Goal: Browse casually

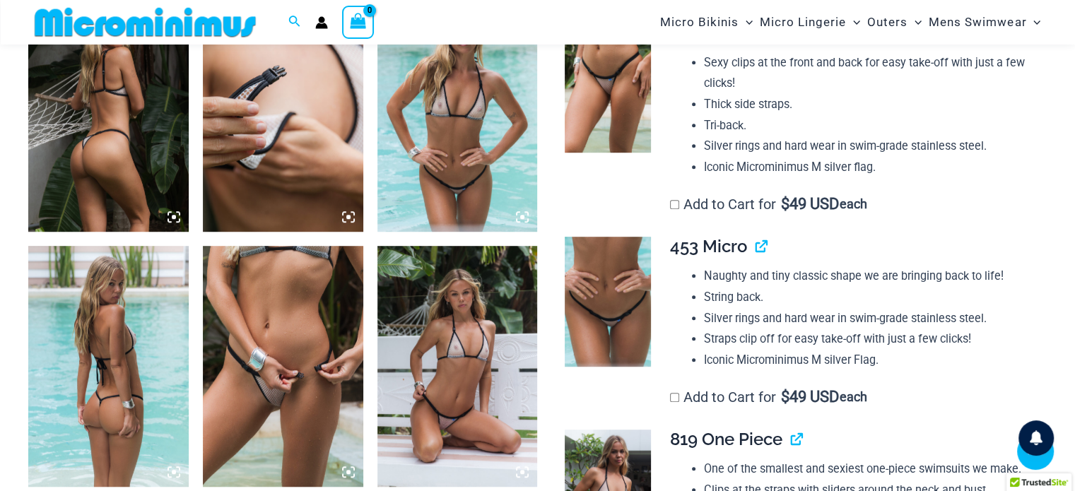
scroll to position [906, 0]
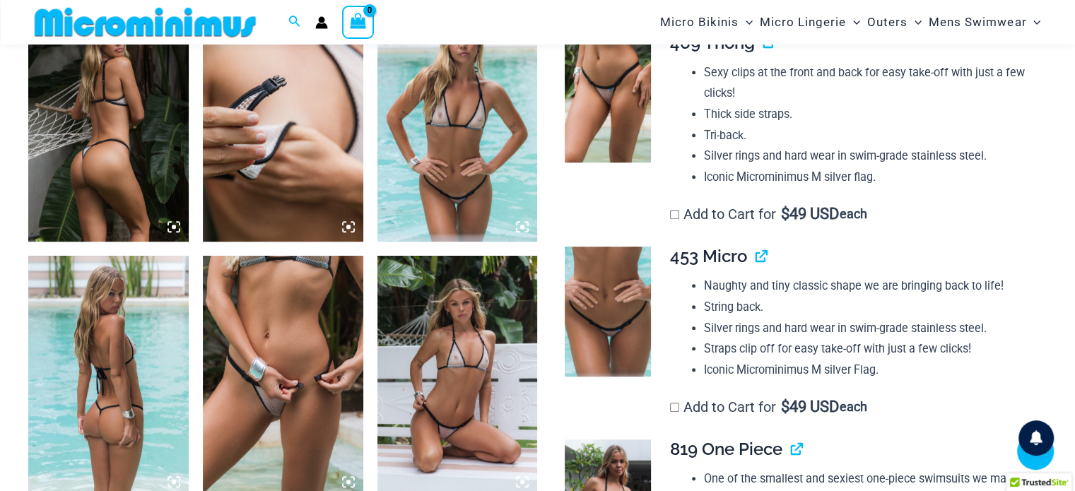
click at [461, 175] on img at bounding box center [458, 121] width 160 height 240
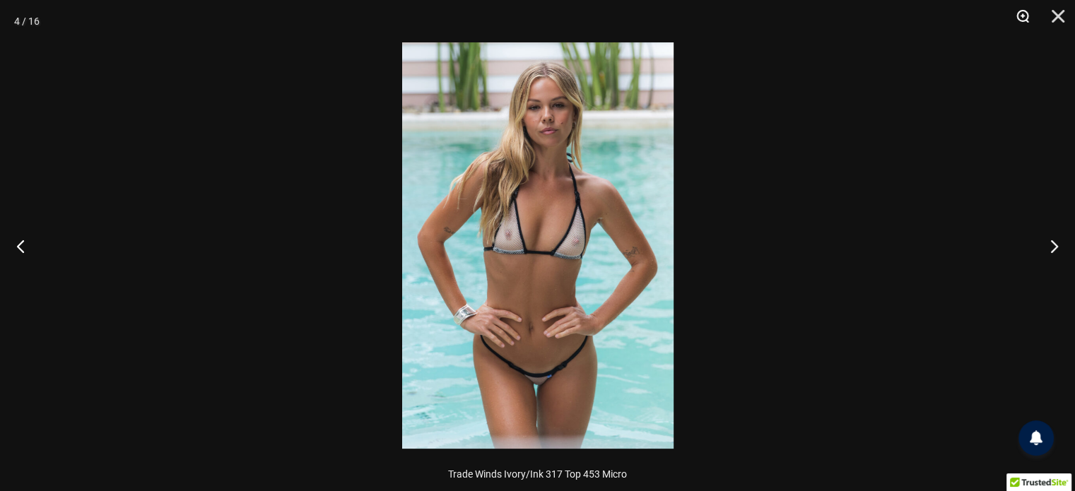
click at [1027, 16] on button "Zoom" at bounding box center [1017, 21] width 35 height 42
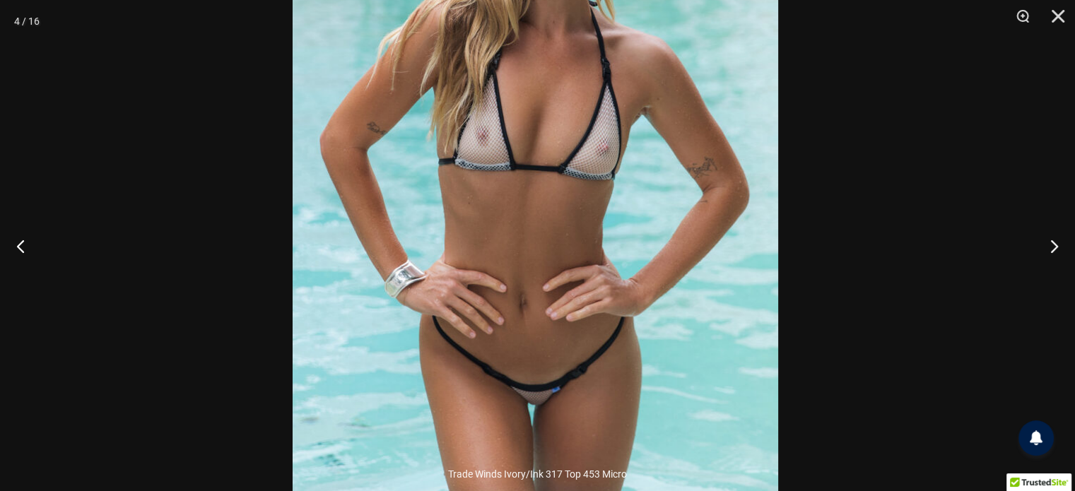
click at [650, 128] on img at bounding box center [536, 155] width 486 height 728
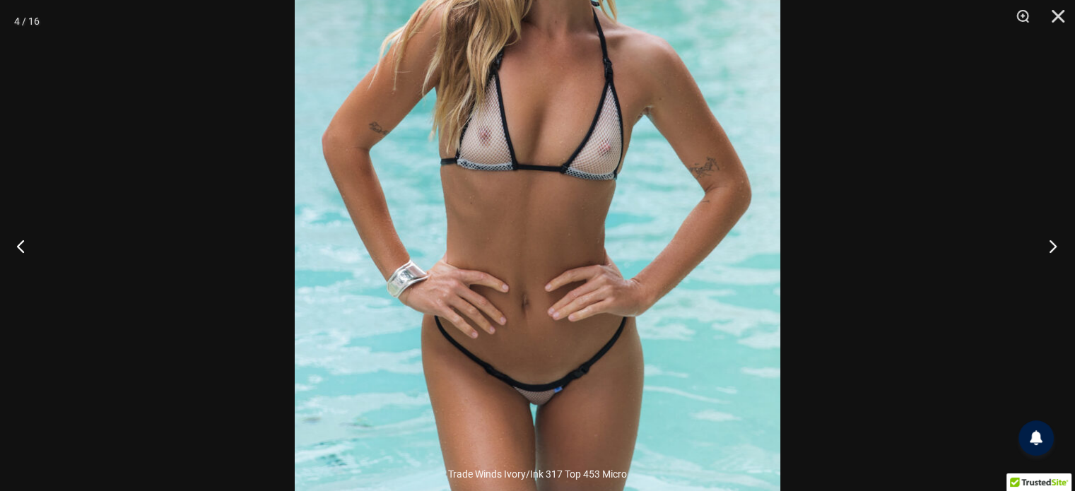
click at [1040, 243] on button "Next" at bounding box center [1048, 246] width 53 height 71
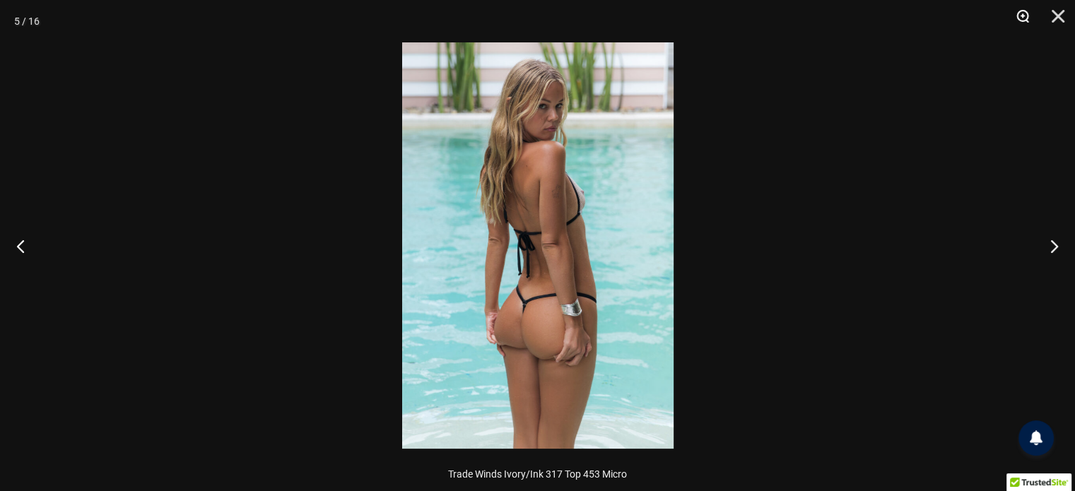
click at [1020, 23] on button "Zoom" at bounding box center [1017, 21] width 35 height 42
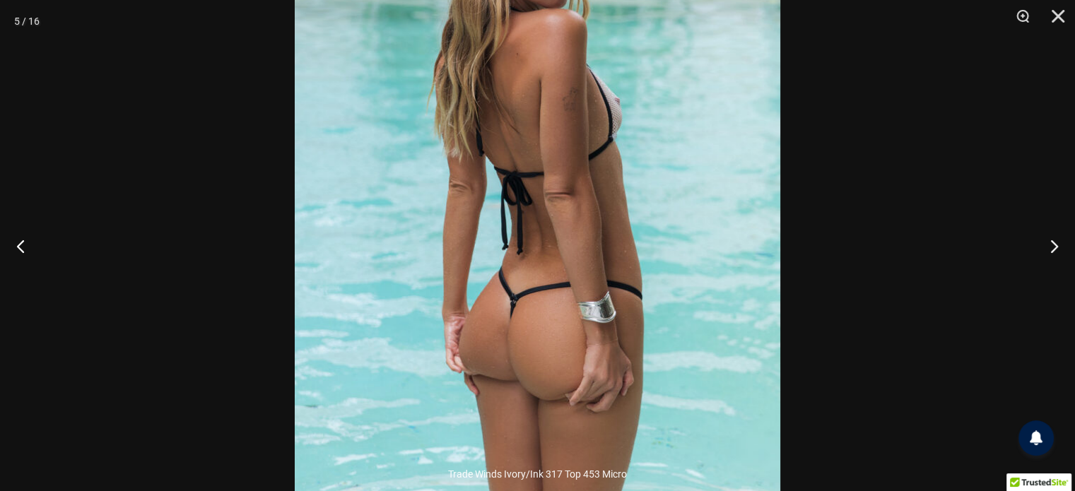
click at [674, 205] on img at bounding box center [538, 196] width 486 height 728
click at [1045, 248] on button "Next" at bounding box center [1048, 246] width 53 height 71
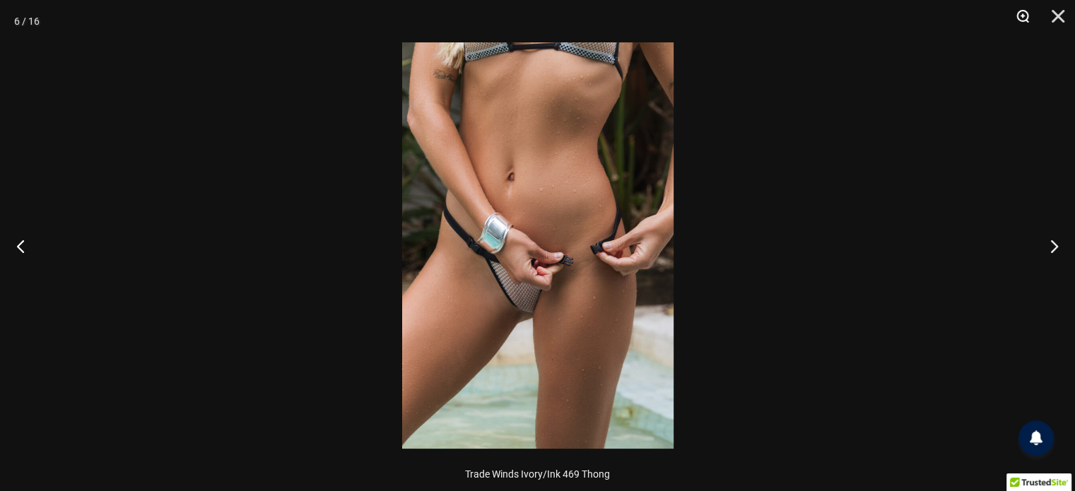
click at [1027, 10] on button "Zoom" at bounding box center [1017, 21] width 35 height 42
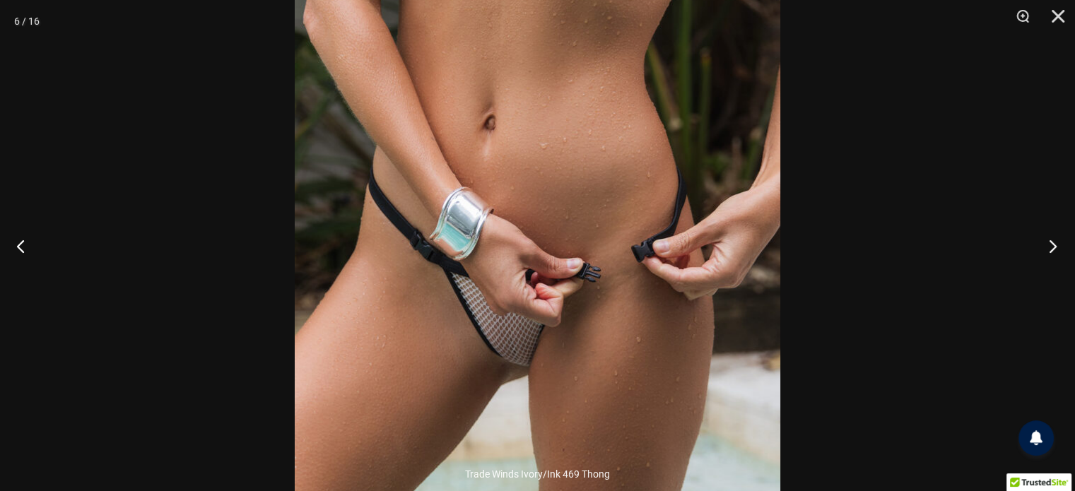
click at [1041, 237] on button "Next" at bounding box center [1048, 246] width 53 height 71
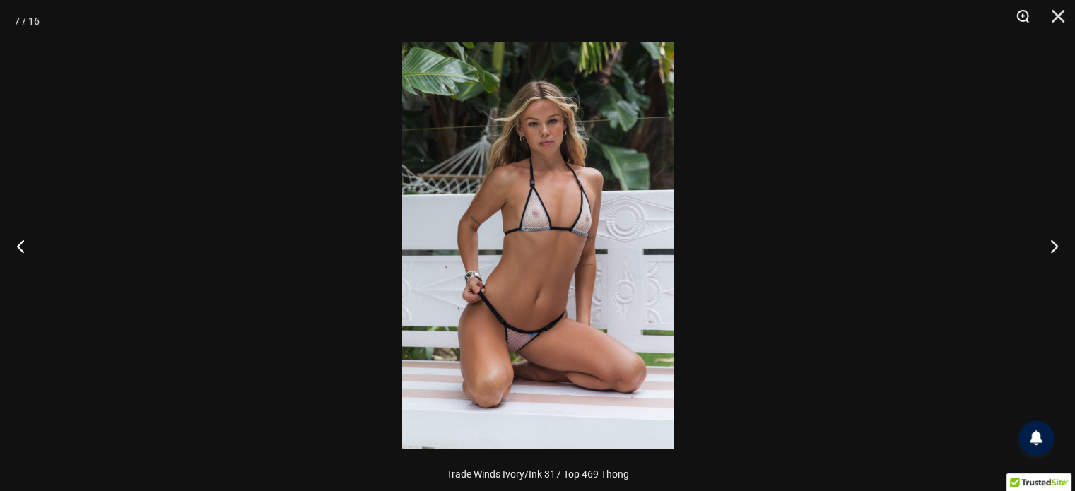
click at [1023, 19] on button "Zoom" at bounding box center [1017, 21] width 35 height 42
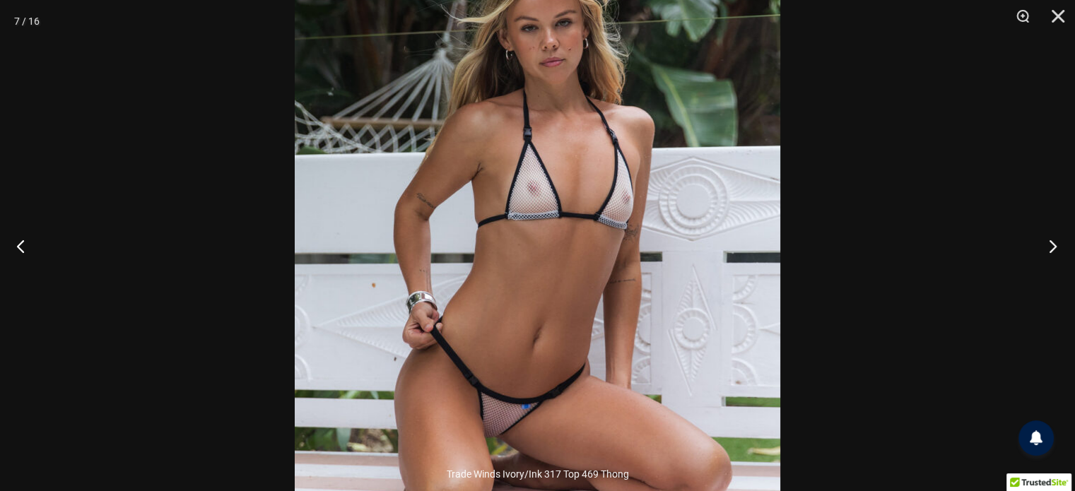
click at [1046, 243] on button "Next" at bounding box center [1048, 246] width 53 height 71
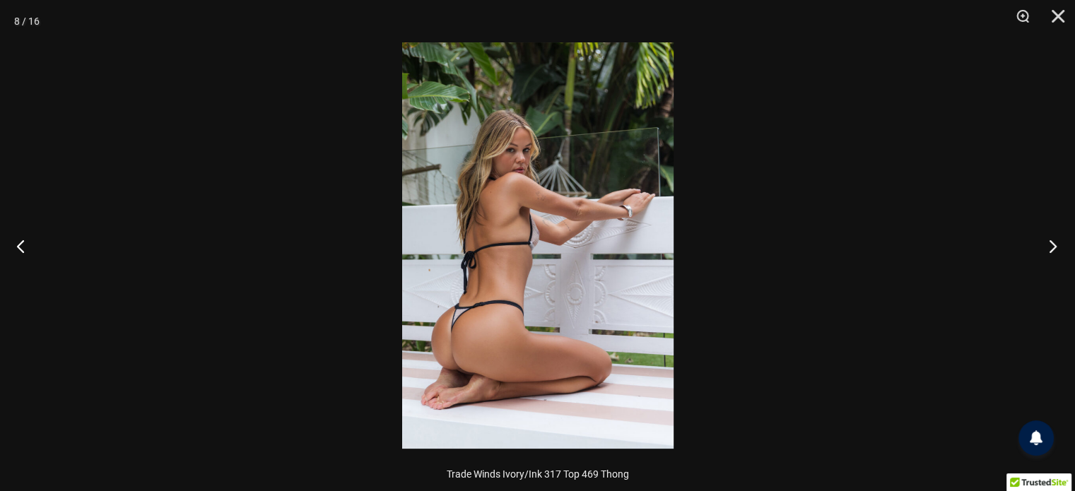
click at [1046, 243] on button "Next" at bounding box center [1048, 246] width 53 height 71
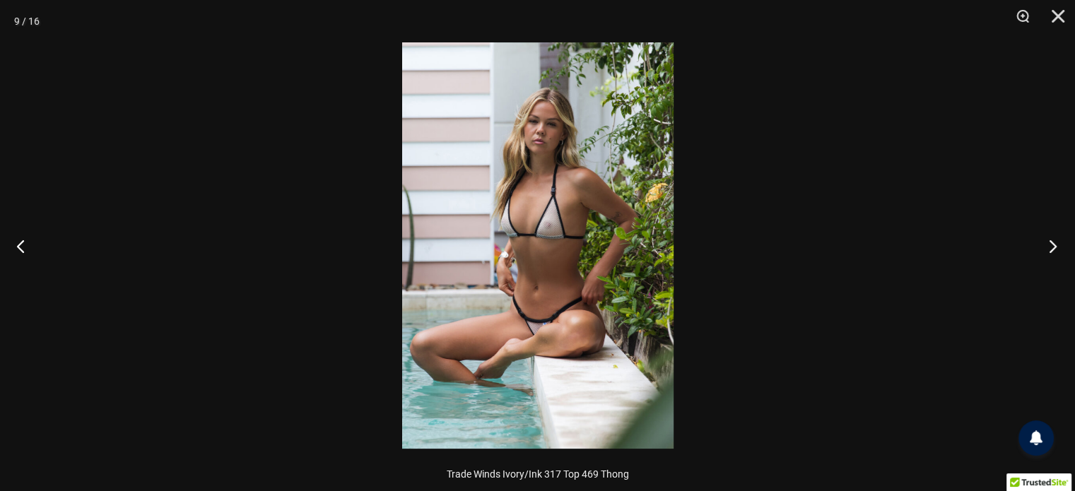
click at [1046, 243] on button "Next" at bounding box center [1048, 246] width 53 height 71
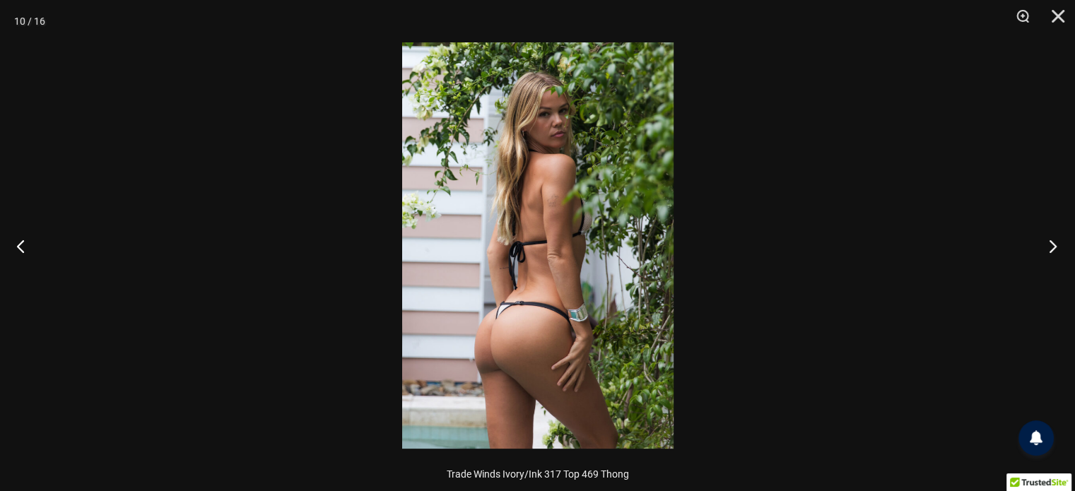
click at [1046, 243] on button "Next" at bounding box center [1048, 246] width 53 height 71
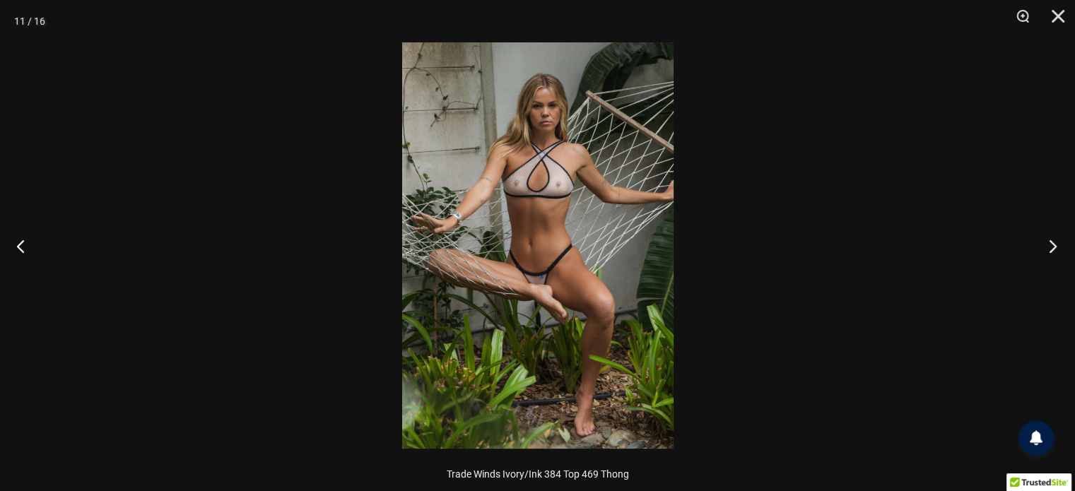
click at [1046, 243] on button "Next" at bounding box center [1048, 246] width 53 height 71
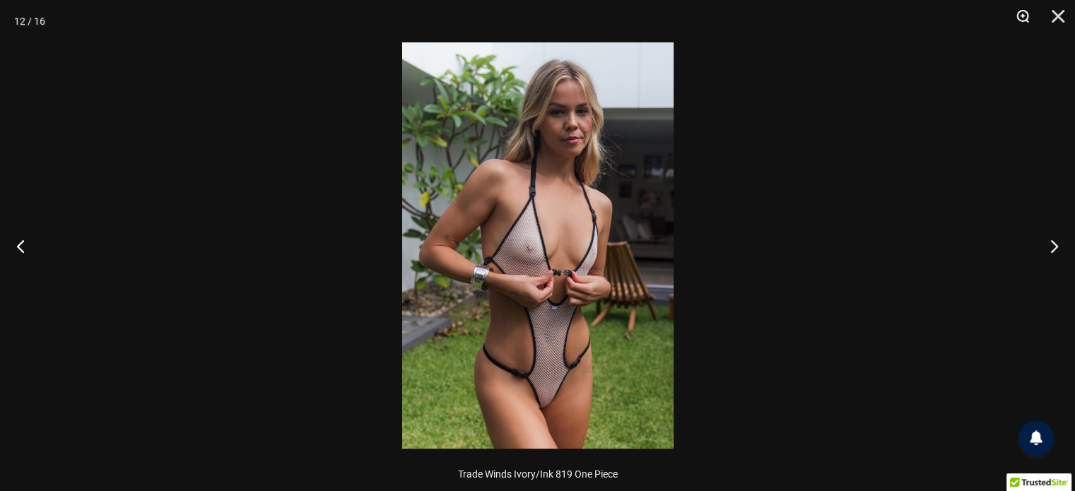
click at [1027, 17] on button "Zoom" at bounding box center [1017, 21] width 35 height 42
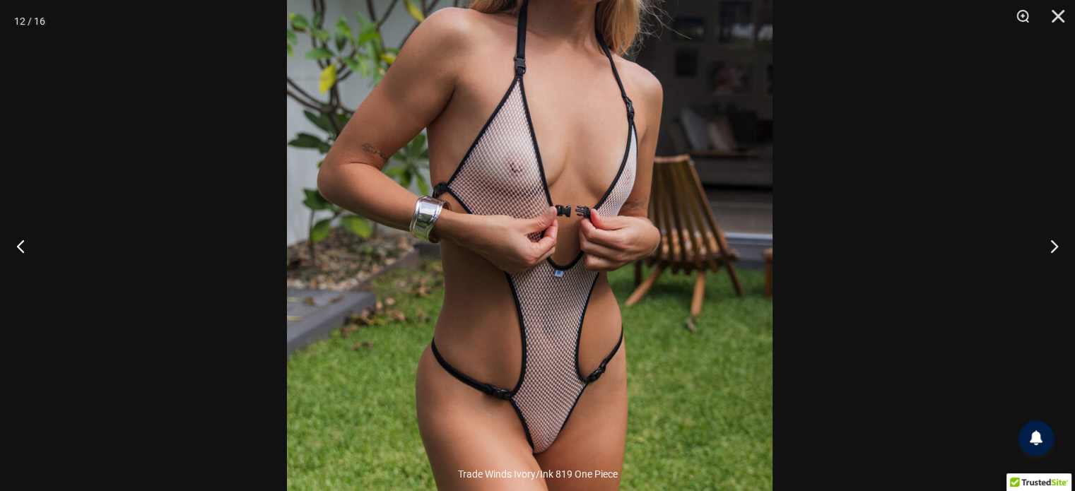
click at [699, 226] on img at bounding box center [530, 163] width 486 height 728
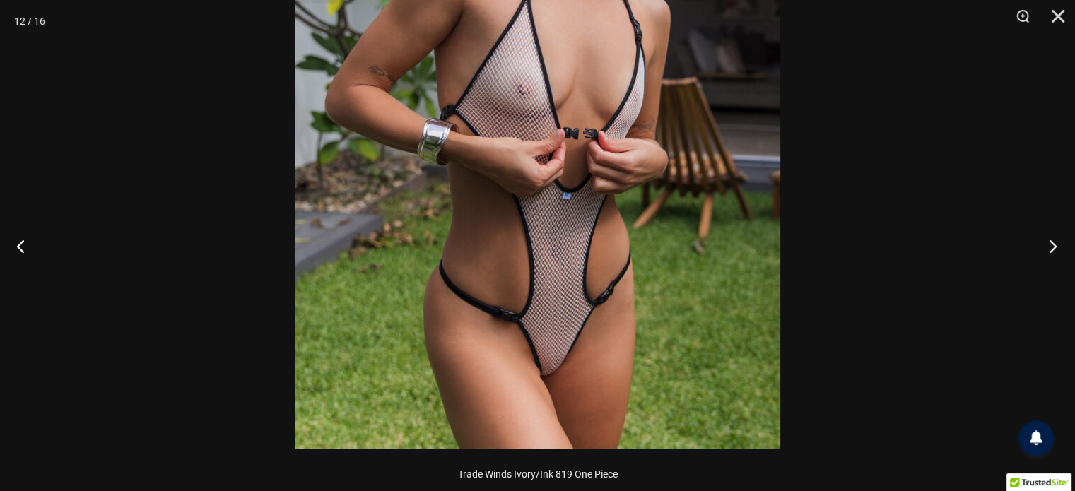
click at [1044, 241] on button "Next" at bounding box center [1048, 246] width 53 height 71
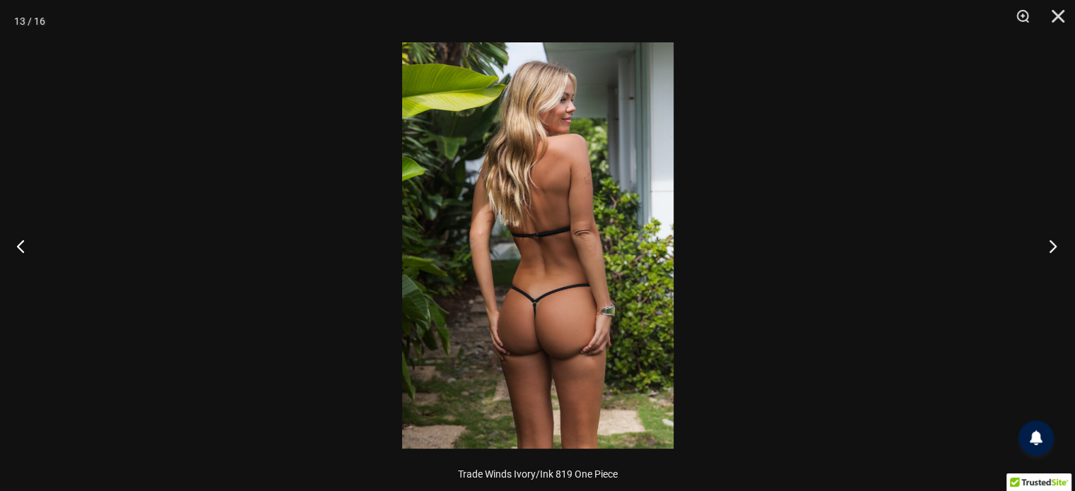
click at [1044, 241] on button "Next" at bounding box center [1048, 246] width 53 height 71
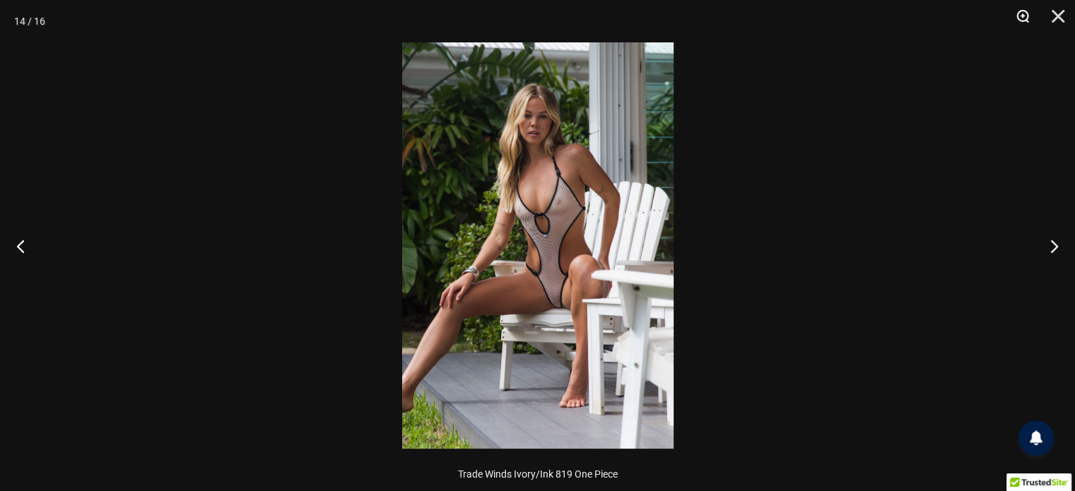
click at [1029, 13] on button "Zoom" at bounding box center [1017, 21] width 35 height 42
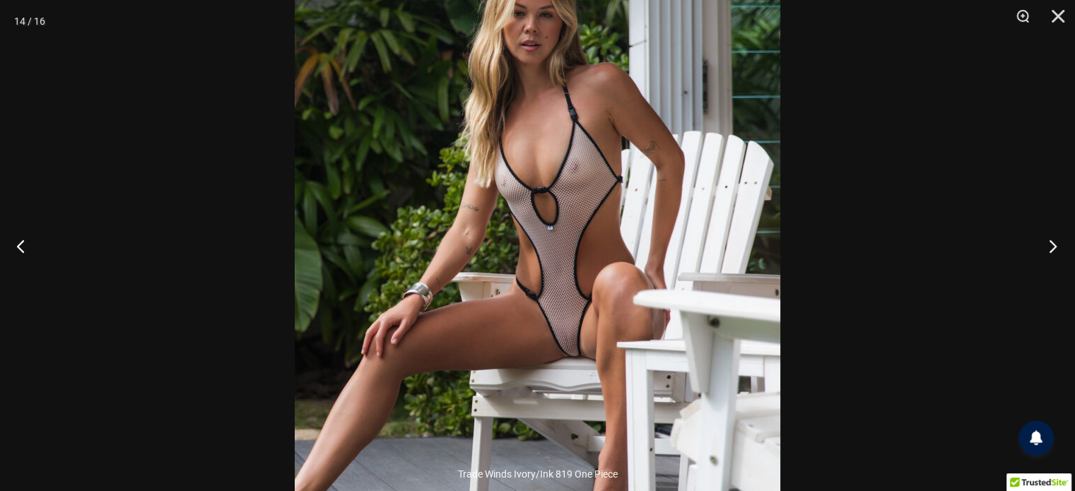
click at [1051, 235] on button "Next" at bounding box center [1048, 246] width 53 height 71
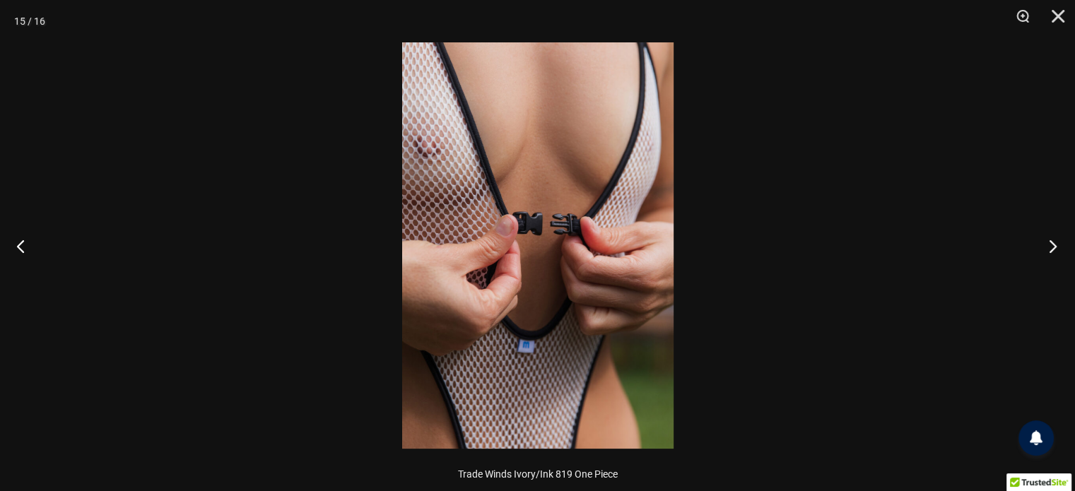
click at [1051, 235] on button "Next" at bounding box center [1048, 246] width 53 height 71
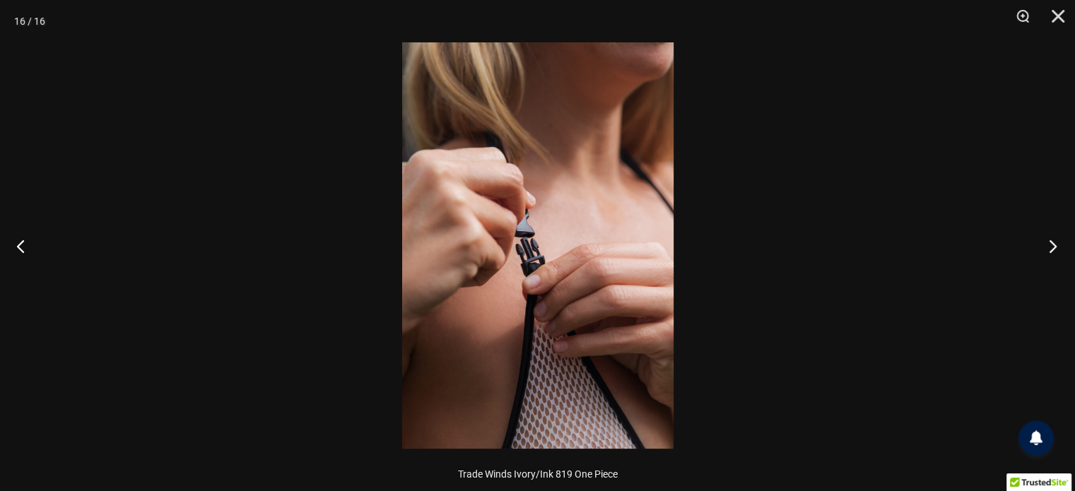
click at [1051, 235] on button "Next" at bounding box center [1048, 246] width 53 height 71
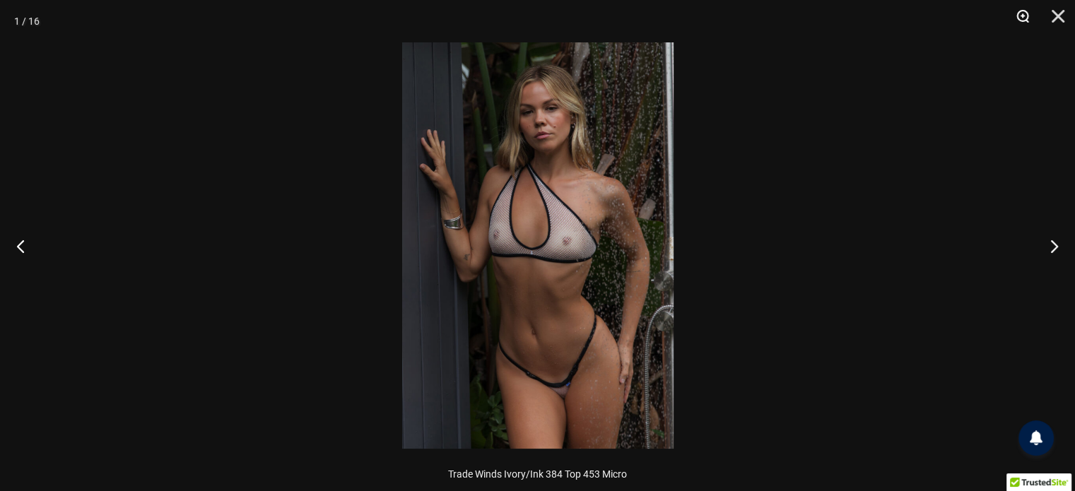
click at [1022, 12] on button "Zoom" at bounding box center [1017, 21] width 35 height 42
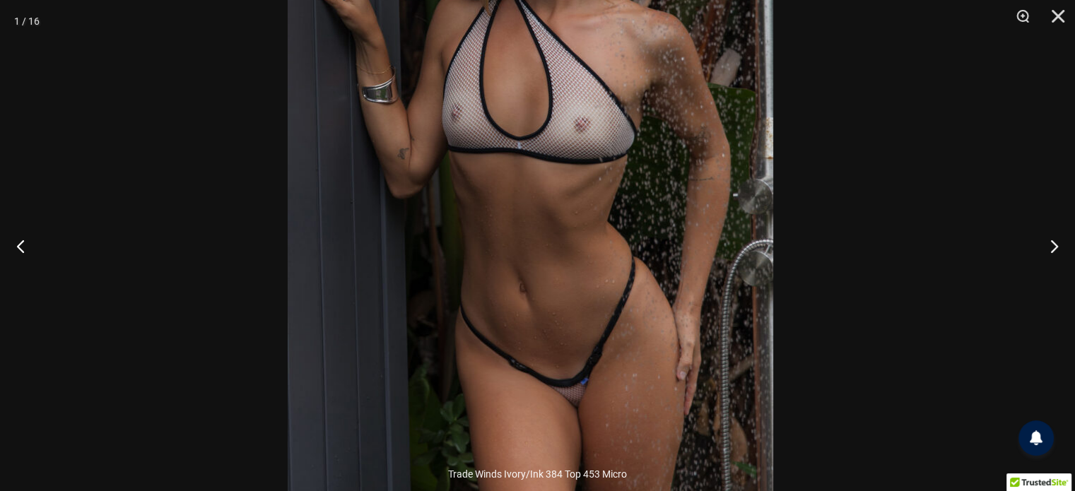
click at [584, 201] on img at bounding box center [531, 133] width 486 height 728
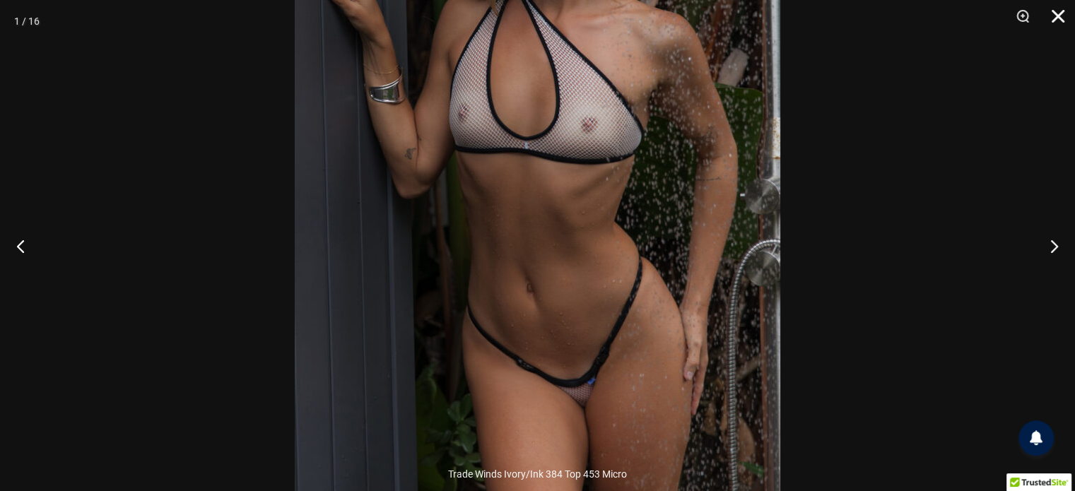
click at [1056, 13] on button "Close" at bounding box center [1053, 21] width 35 height 42
